Goal: Task Accomplishment & Management: Complete application form

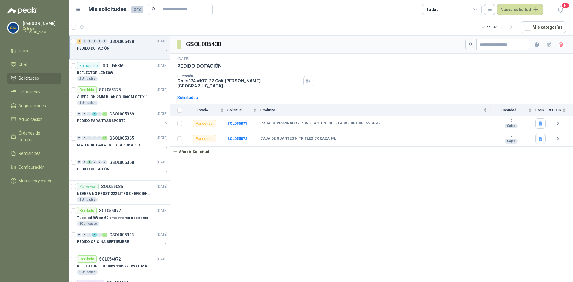
click at [144, 46] on div "PEDIDO DOTACIÓN" at bounding box center [120, 48] width 86 height 7
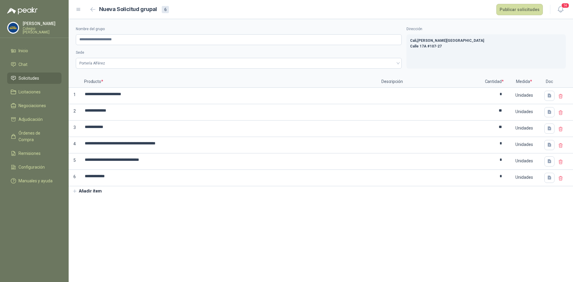
click at [161, 216] on section "**********" at bounding box center [321, 150] width 504 height 263
click at [507, 9] on button "Publicar solicitudes" at bounding box center [519, 9] width 47 height 11
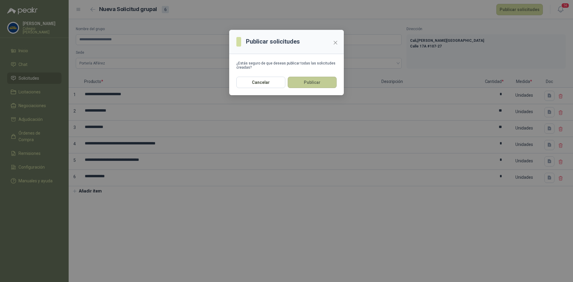
click at [308, 81] on button "Publicar" at bounding box center [312, 82] width 49 height 11
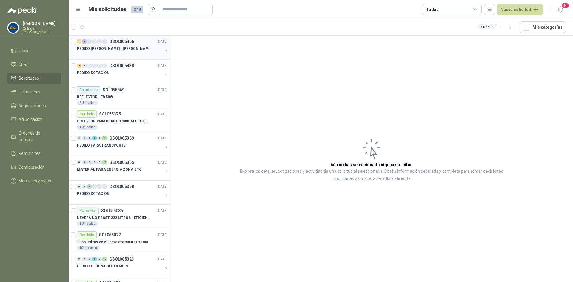
click at [97, 48] on p "PEDIDO [PERSON_NAME] - [PERSON_NAME]" at bounding box center [114, 49] width 74 height 6
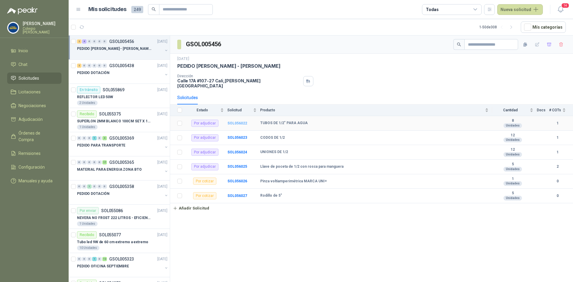
click at [236, 121] on b "SOL056022" at bounding box center [237, 123] width 20 height 4
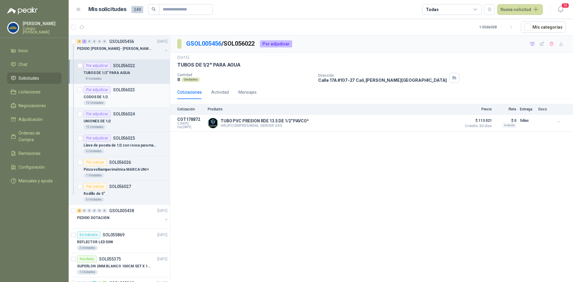
click at [121, 93] on div "Por adjudicar SOL056023" at bounding box center [109, 89] width 51 height 7
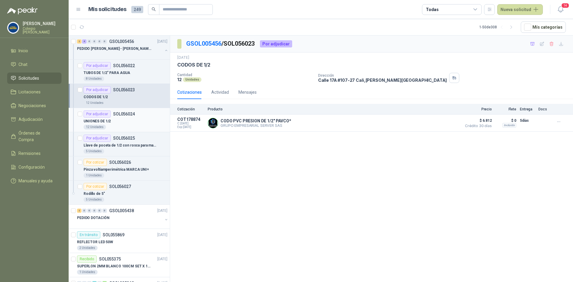
click at [124, 116] on p "SOL056024" at bounding box center [124, 114] width 22 height 4
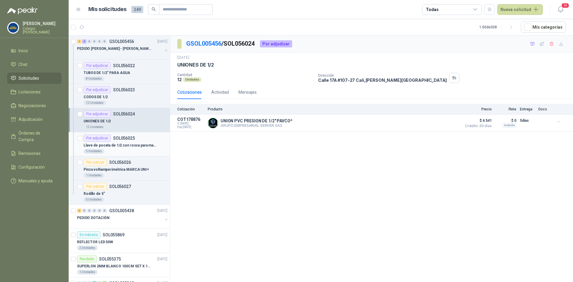
click at [124, 139] on p "SOL056025" at bounding box center [124, 138] width 22 height 4
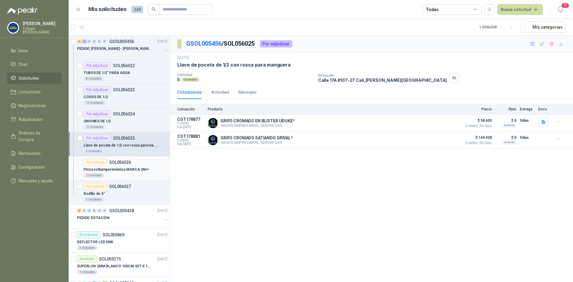
click at [124, 167] on p "Pinza voltiamperimétrica MARCA UNI+" at bounding box center [116, 170] width 65 height 6
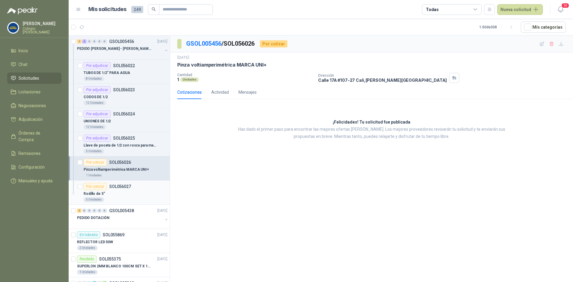
click at [123, 185] on p "SOL056027" at bounding box center [120, 186] width 22 height 4
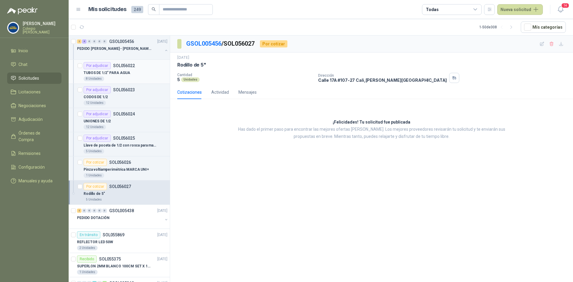
click at [118, 75] on p "TUBOS DE 1/2" PARA AGUA" at bounding box center [107, 73] width 47 height 6
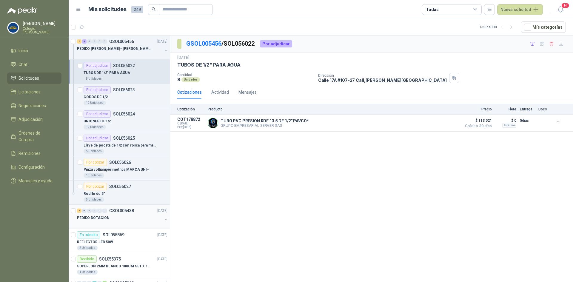
click at [125, 218] on div "PEDIDO DOTACIÓN" at bounding box center [120, 217] width 86 height 7
